Goal: Navigation & Orientation: Find specific page/section

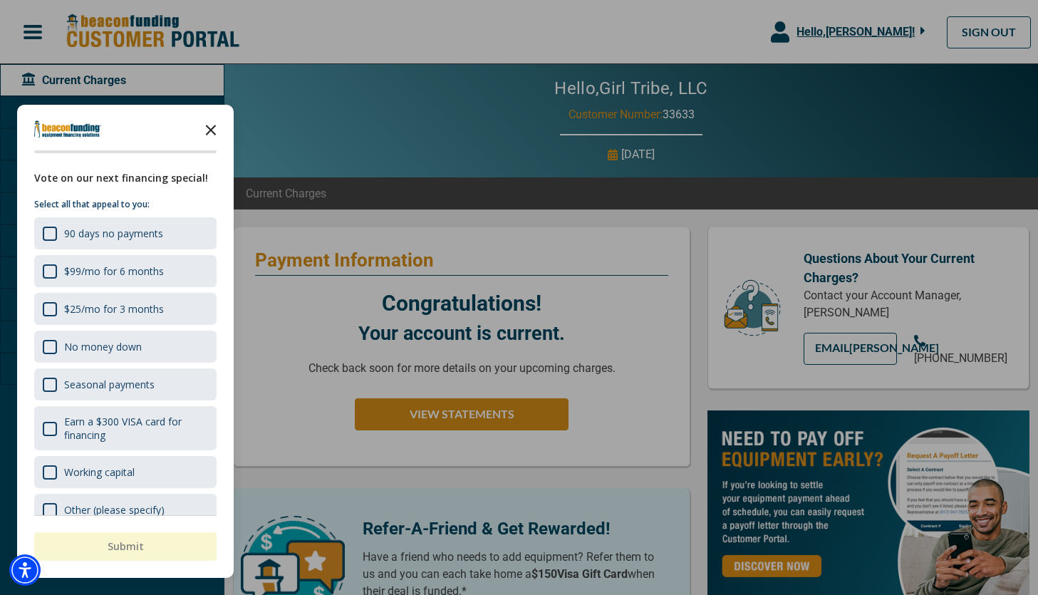
click at [213, 130] on icon "Close the survey" at bounding box center [211, 129] width 28 height 28
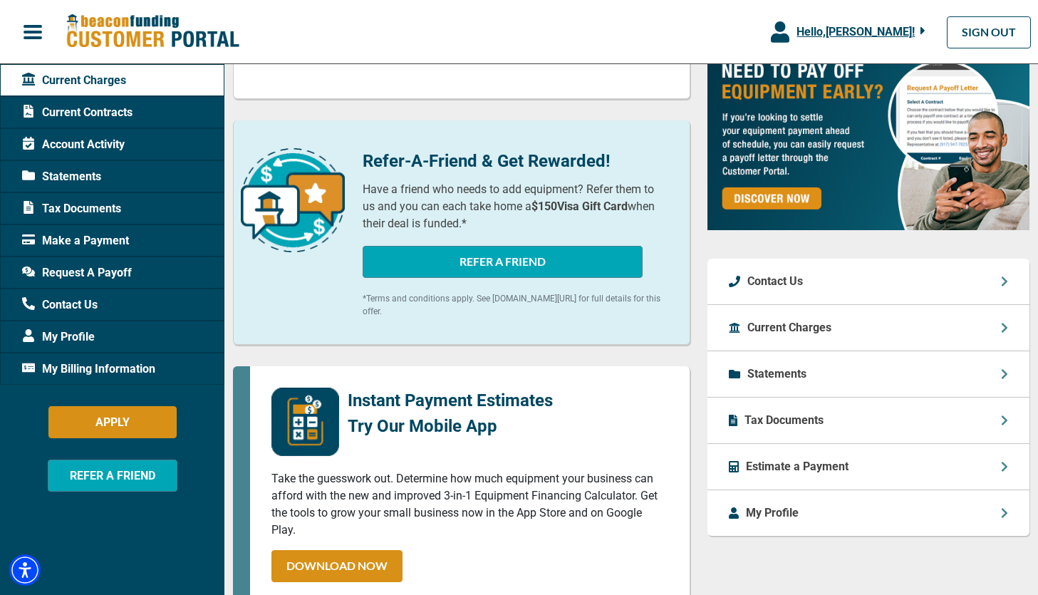
scroll to position [499, 0]
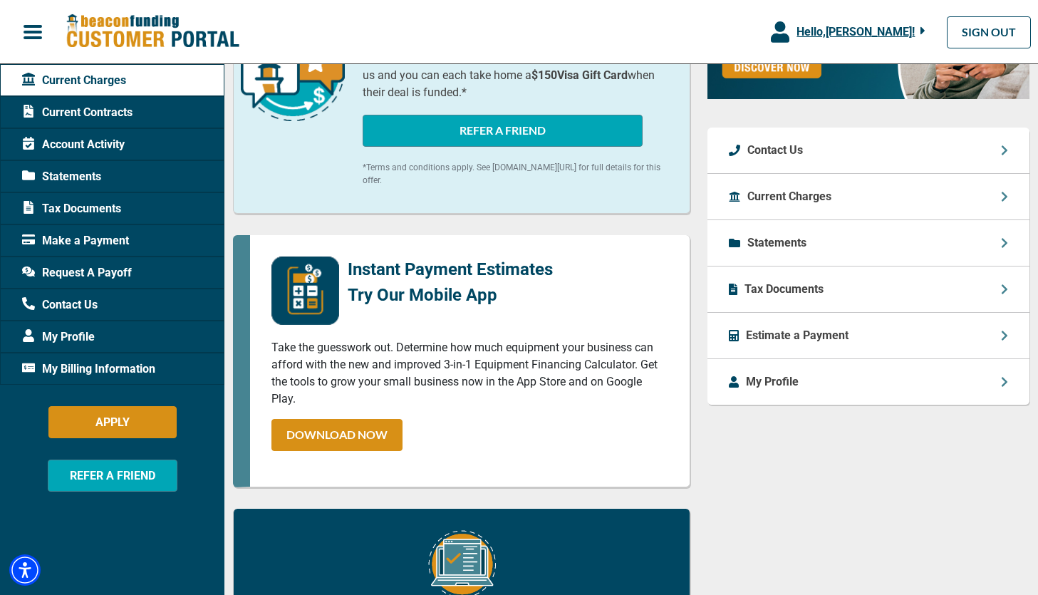
click at [811, 298] on p "Tax Documents" at bounding box center [784, 289] width 79 height 17
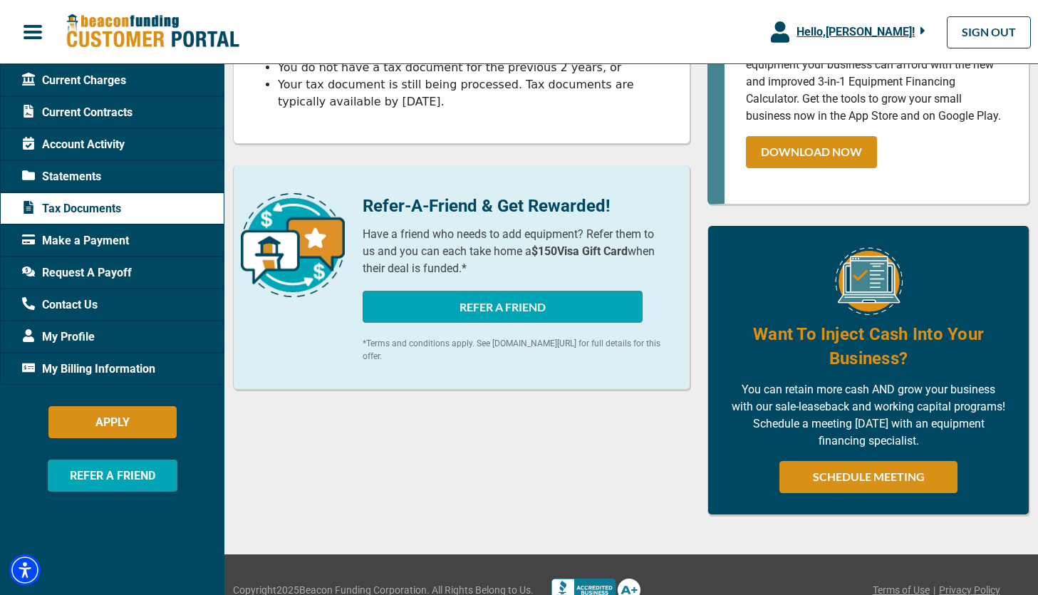
scroll to position [328, 0]
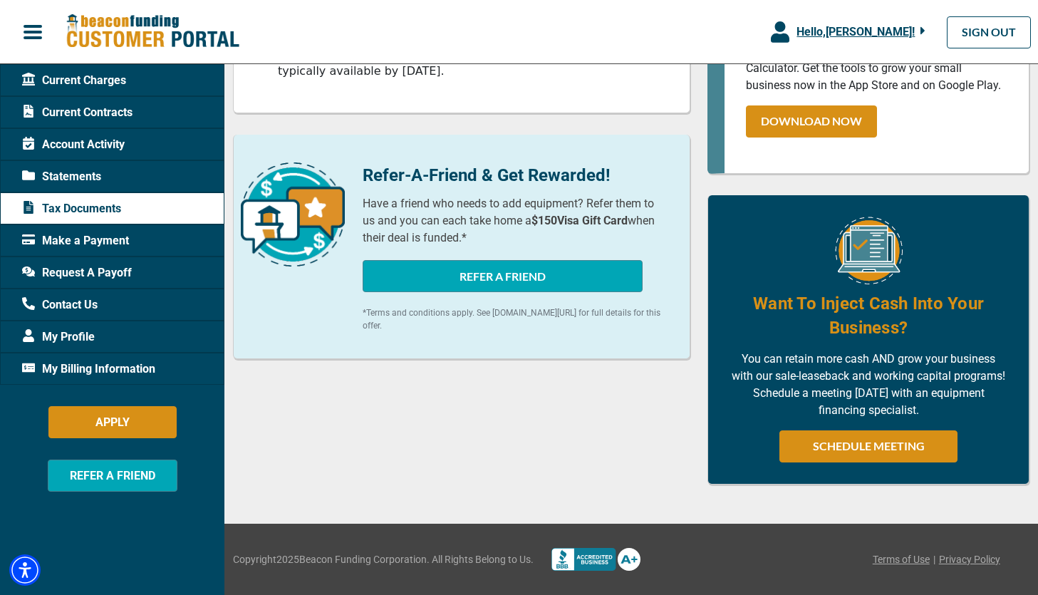
click at [110, 113] on span "Current Contracts" at bounding box center [77, 112] width 110 height 17
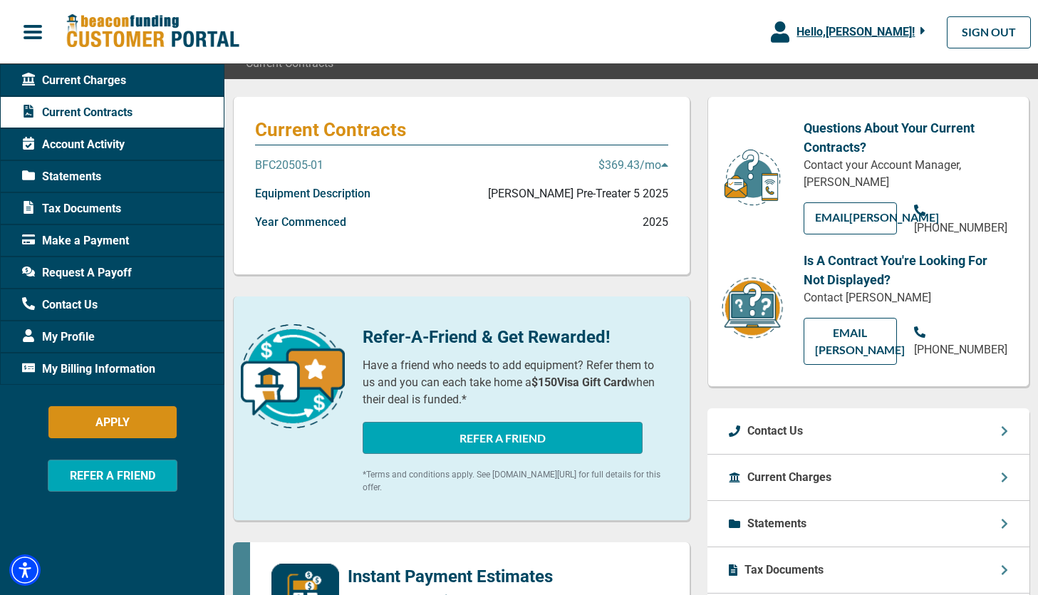
scroll to position [293, 0]
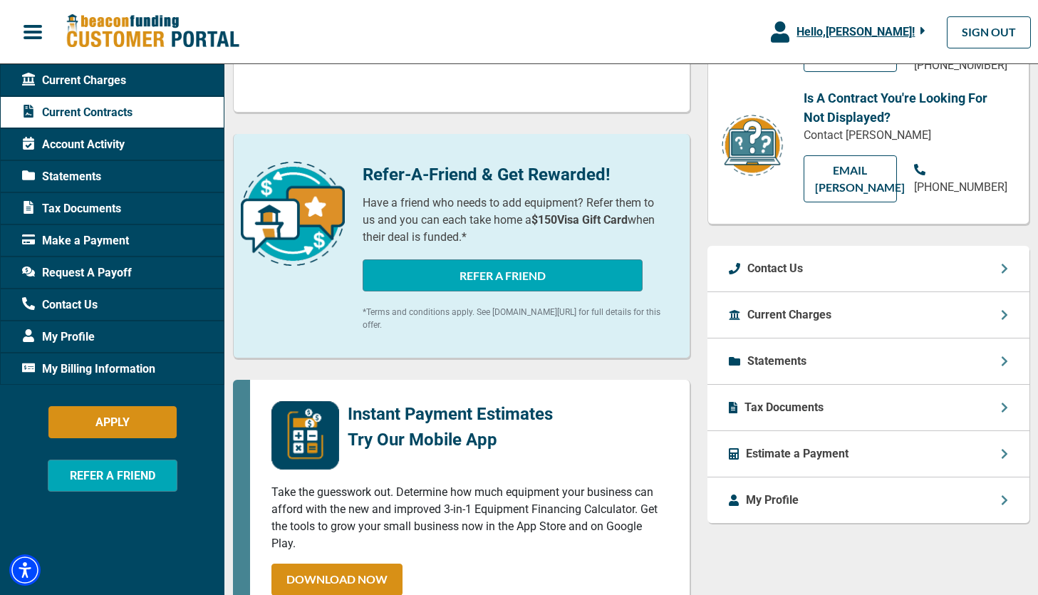
click at [774, 357] on p "Statements" at bounding box center [776, 361] width 59 height 17
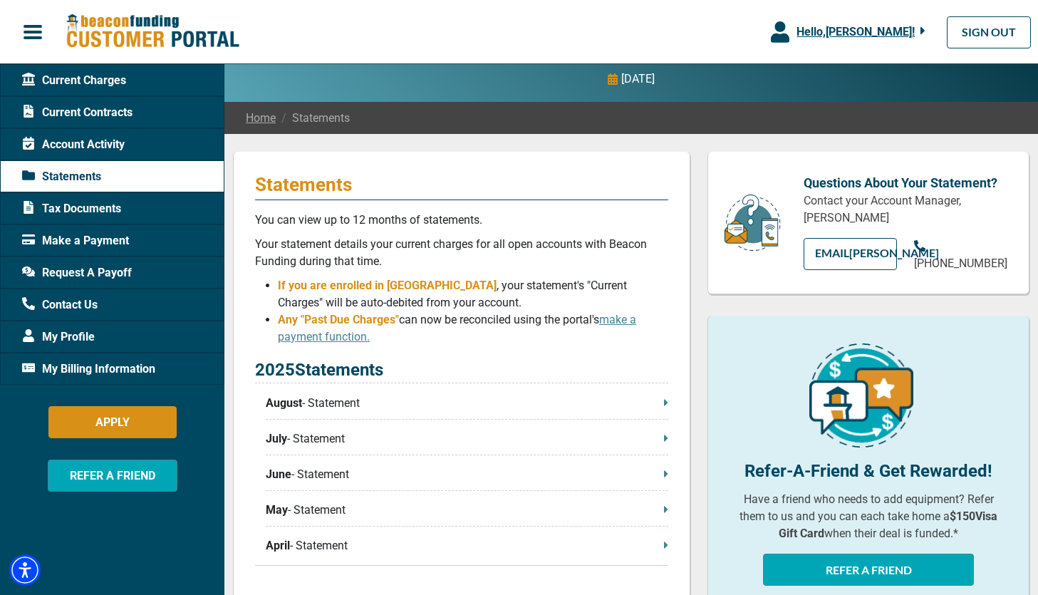
scroll to position [76, 0]
click at [578, 402] on p "August - Statement" at bounding box center [467, 402] width 403 height 17
click at [121, 219] on div "Tax Documents" at bounding box center [112, 208] width 224 height 32
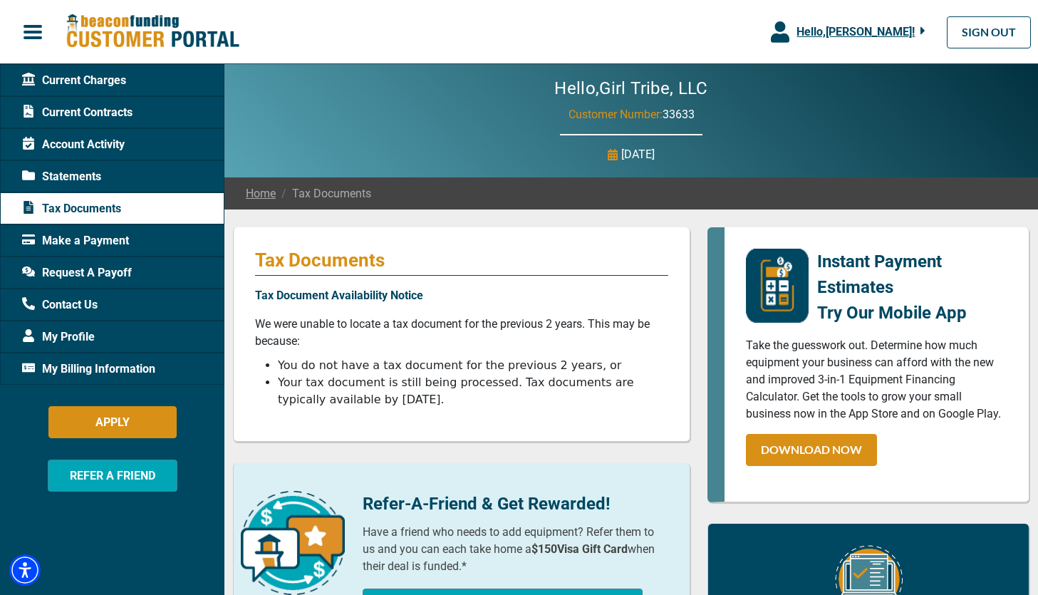
click at [108, 140] on span "Account Activity" at bounding box center [73, 144] width 103 height 17
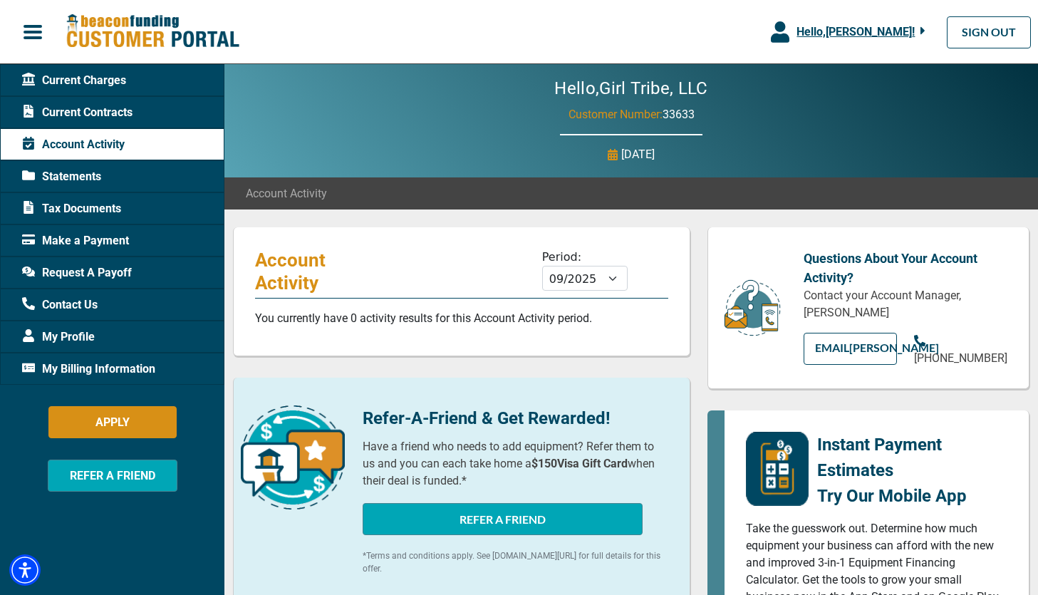
click at [113, 113] on span "Current Contracts" at bounding box center [77, 112] width 110 height 17
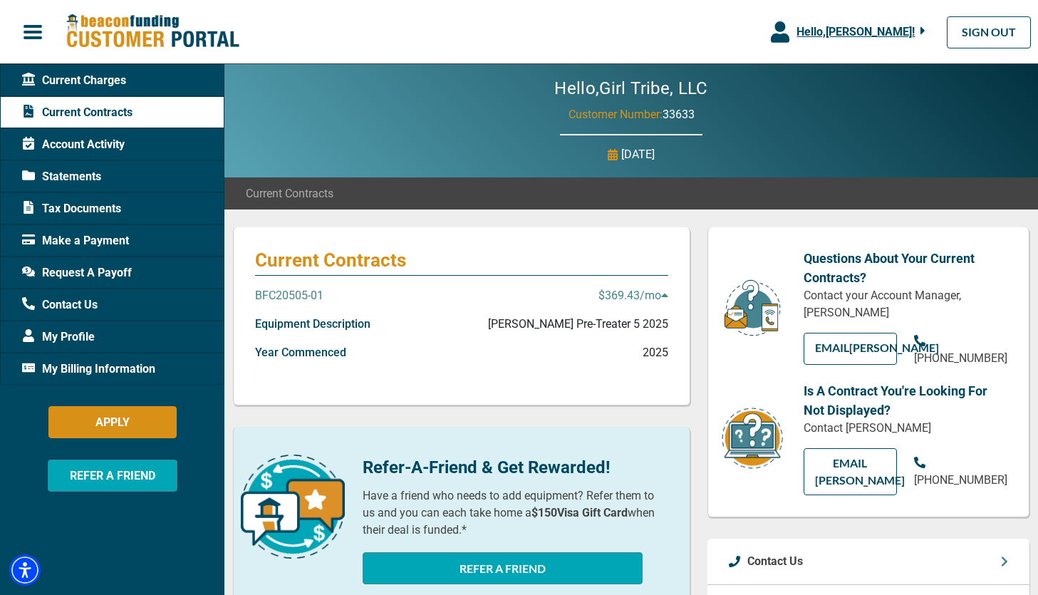
click at [313, 292] on p "BFC20505-01" at bounding box center [289, 295] width 68 height 17
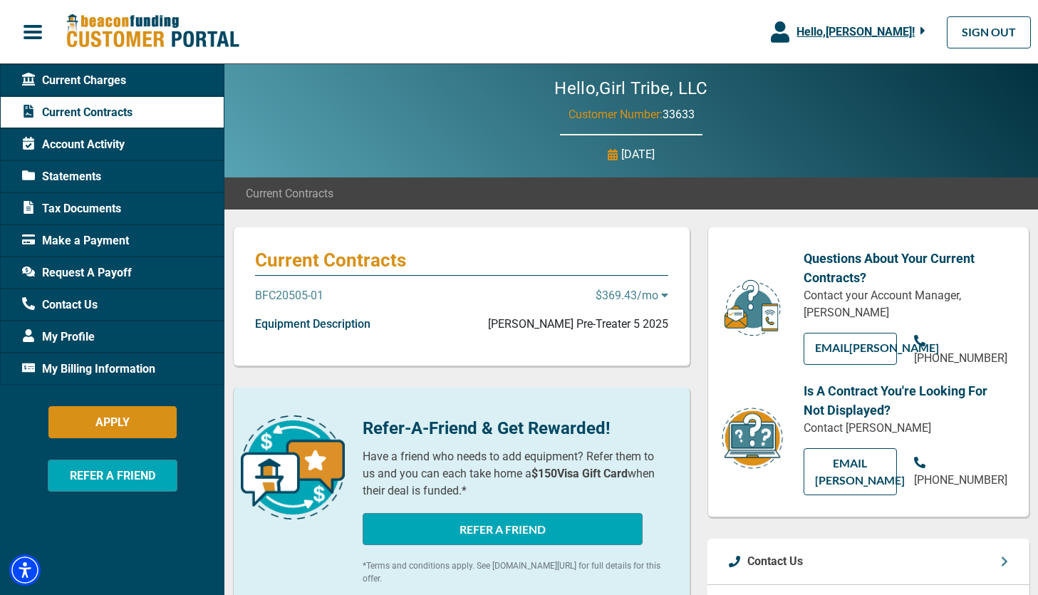
click at [313, 292] on p "BFC20505-01" at bounding box center [289, 295] width 68 height 17
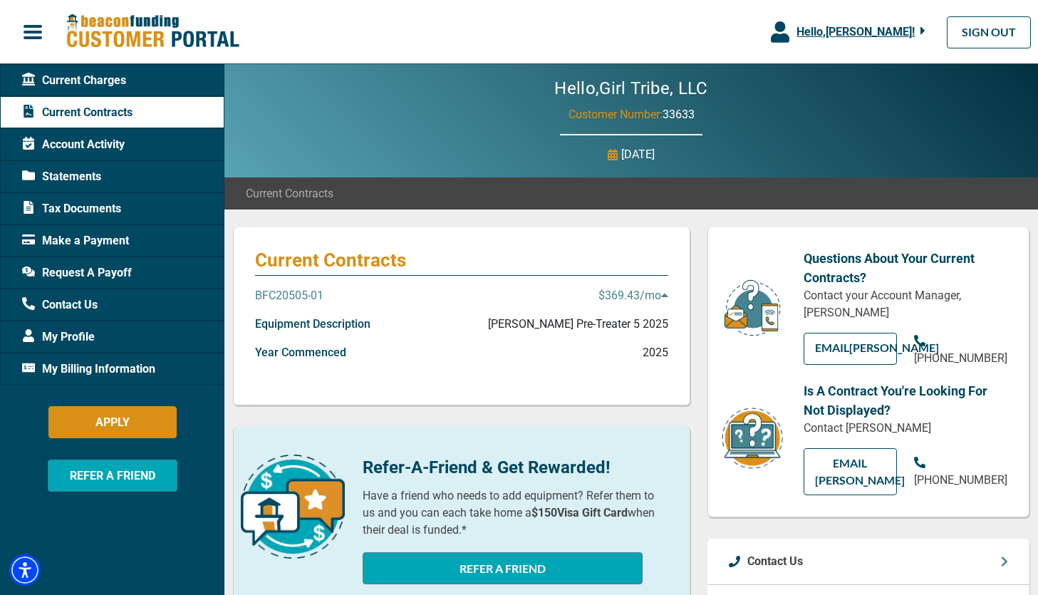
click at [326, 323] on p "Equipment Description" at bounding box center [312, 324] width 115 height 17
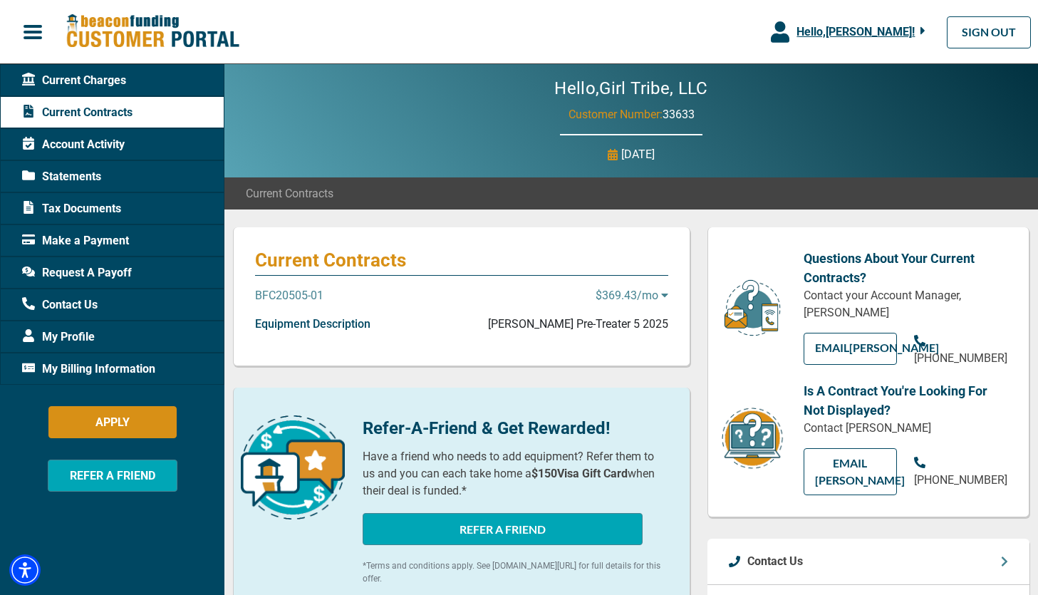
click at [326, 323] on p "Equipment Description" at bounding box center [312, 324] width 115 height 17
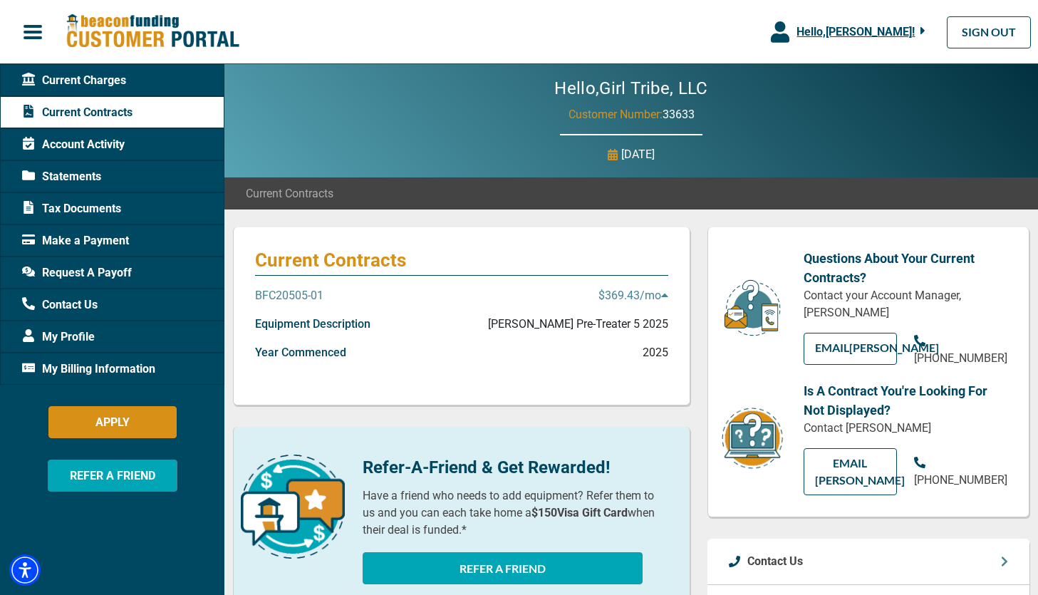
click at [313, 356] on p "Year Commenced" at bounding box center [300, 352] width 91 height 17
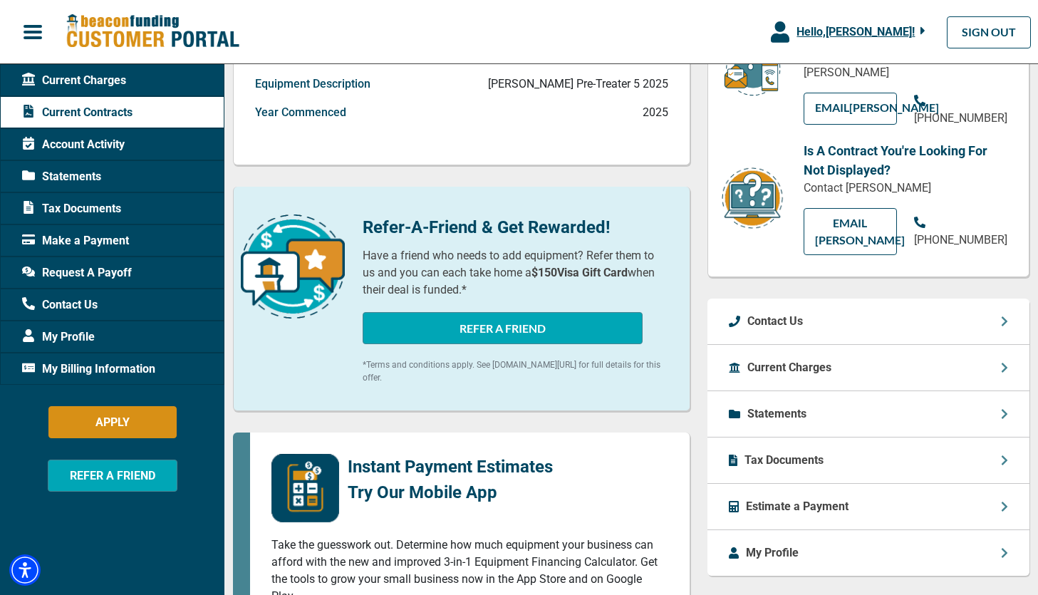
scroll to position [457, 0]
